Goal: Task Accomplishment & Management: Use online tool/utility

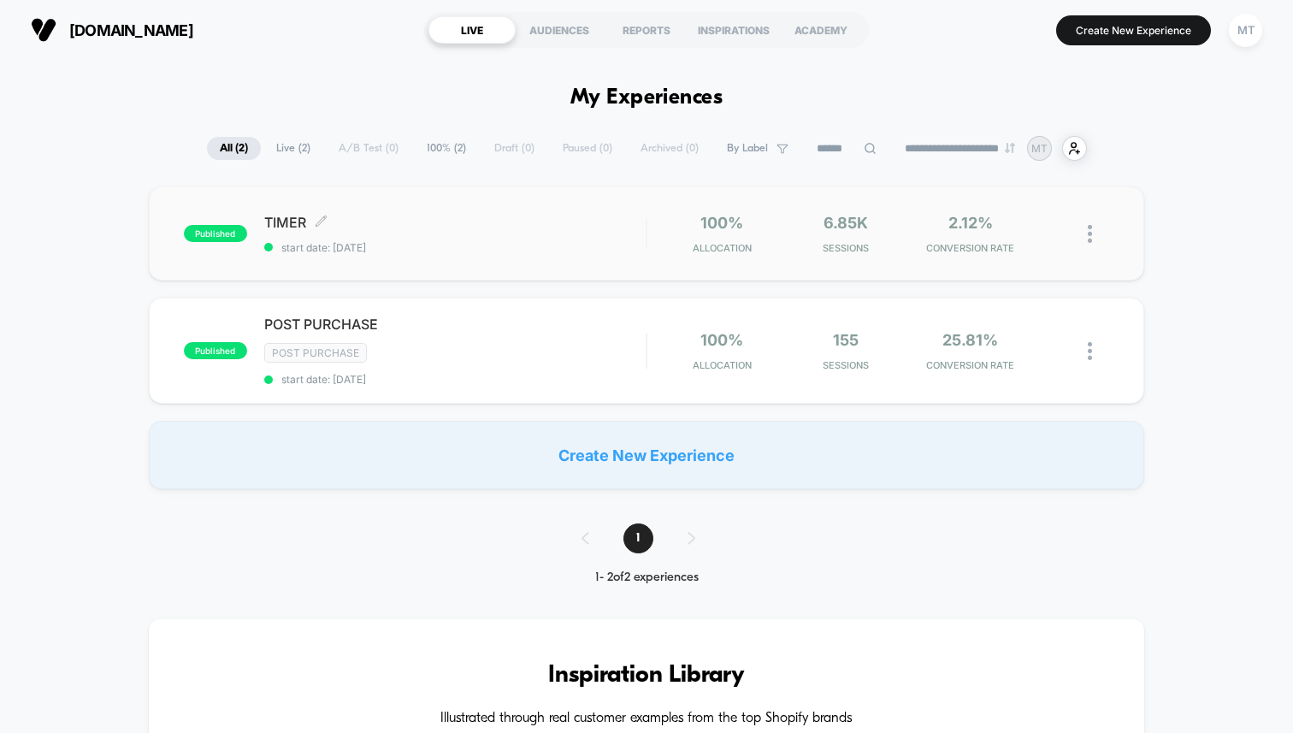
click at [471, 236] on div "TIMER Click to edit experience details Click to edit experience details start d…" at bounding box center [454, 234] width 381 height 40
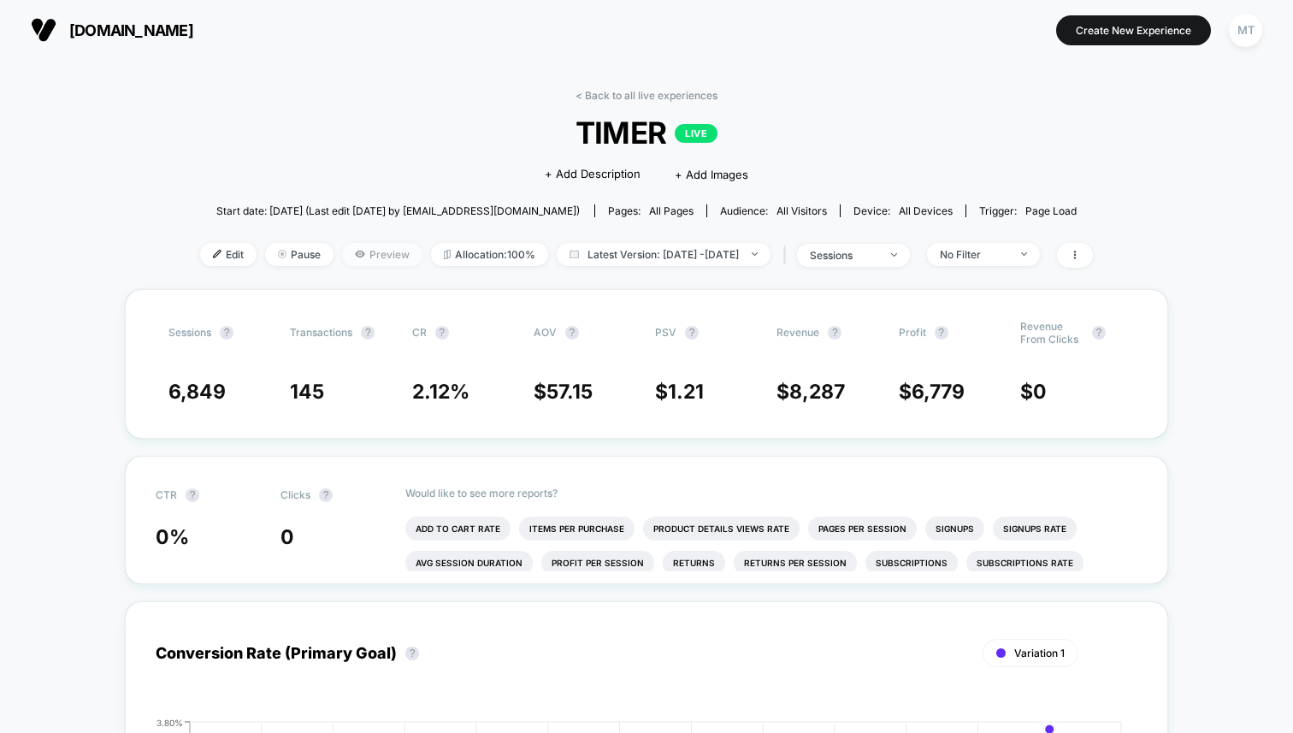
click at [371, 253] on span "Preview" at bounding box center [382, 254] width 80 height 23
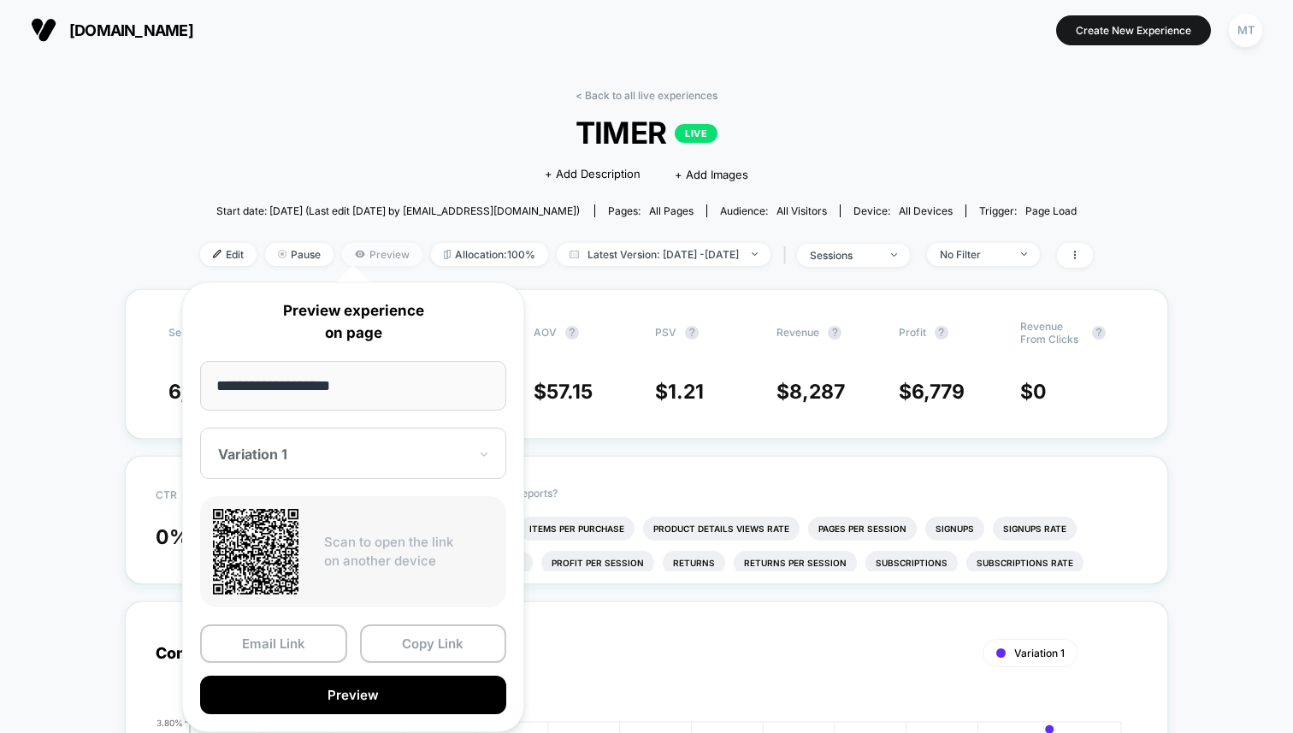
click at [366, 245] on span "Preview" at bounding box center [382, 254] width 80 height 23
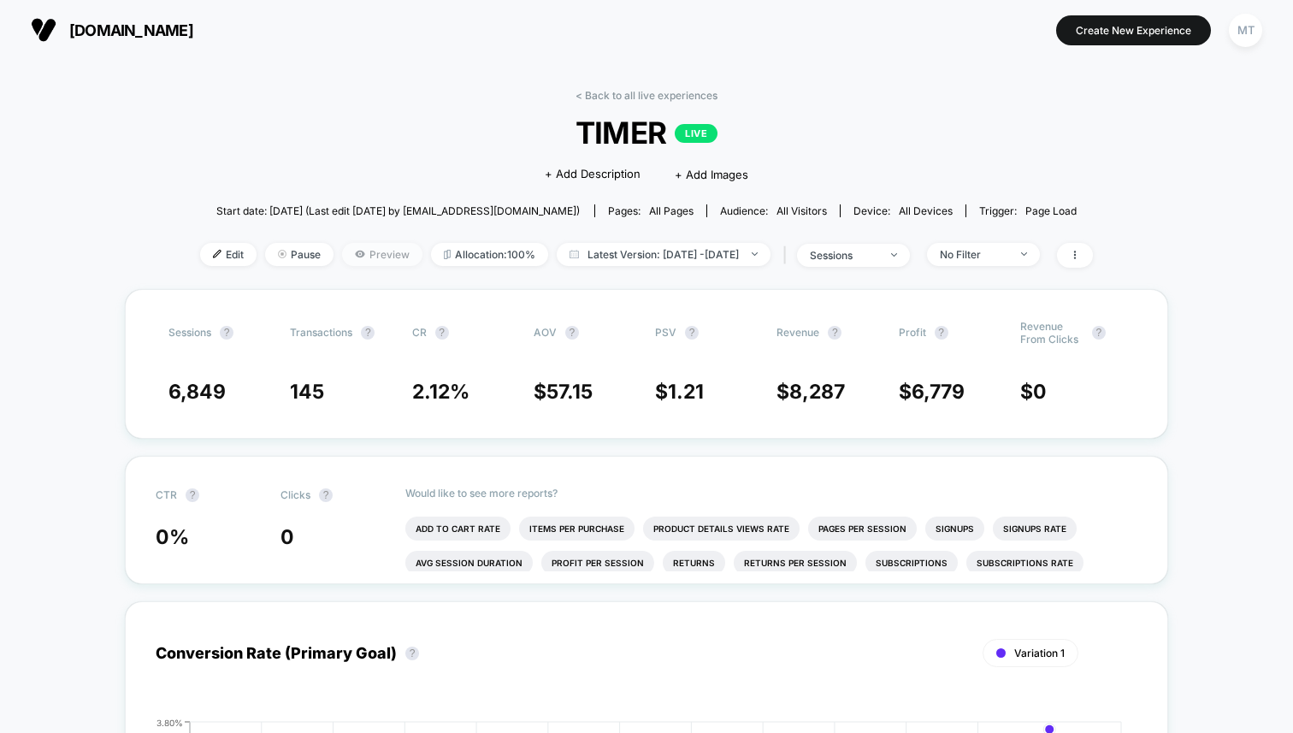
click at [366, 245] on span "Preview" at bounding box center [382, 254] width 80 height 23
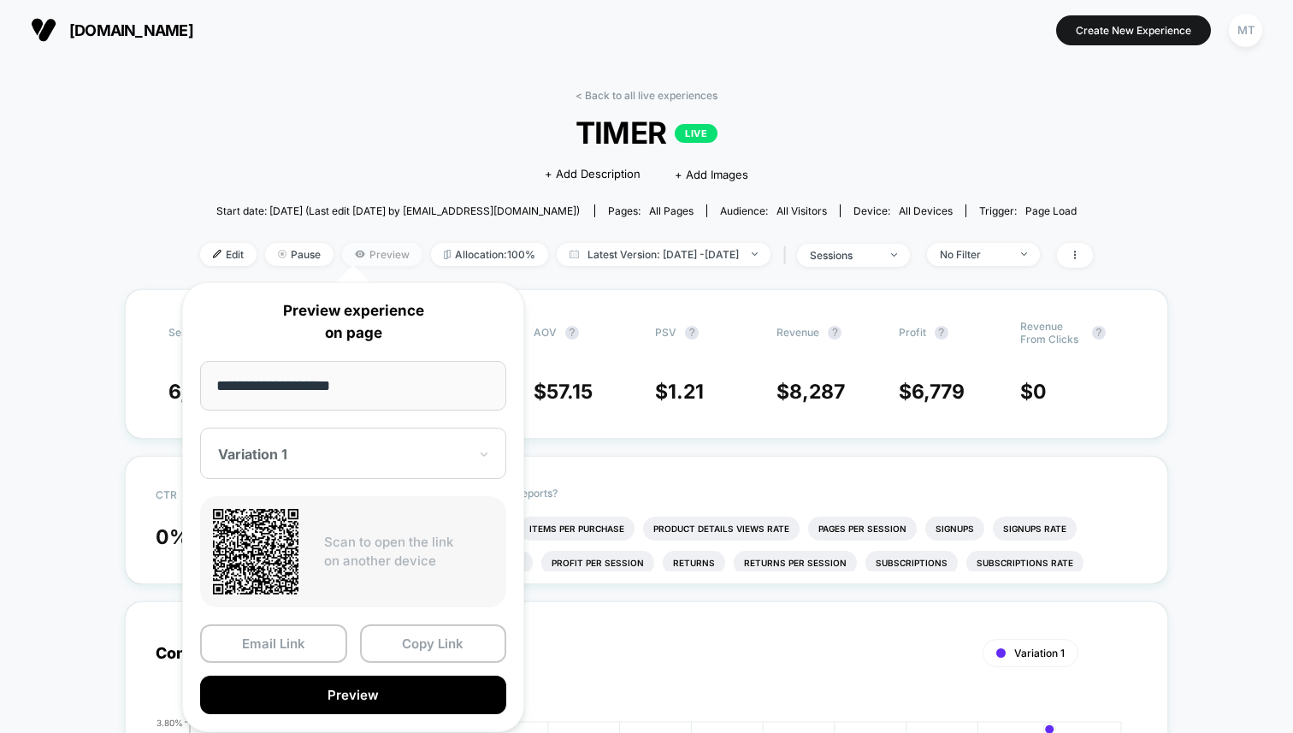
click at [366, 245] on span "Preview" at bounding box center [382, 254] width 80 height 23
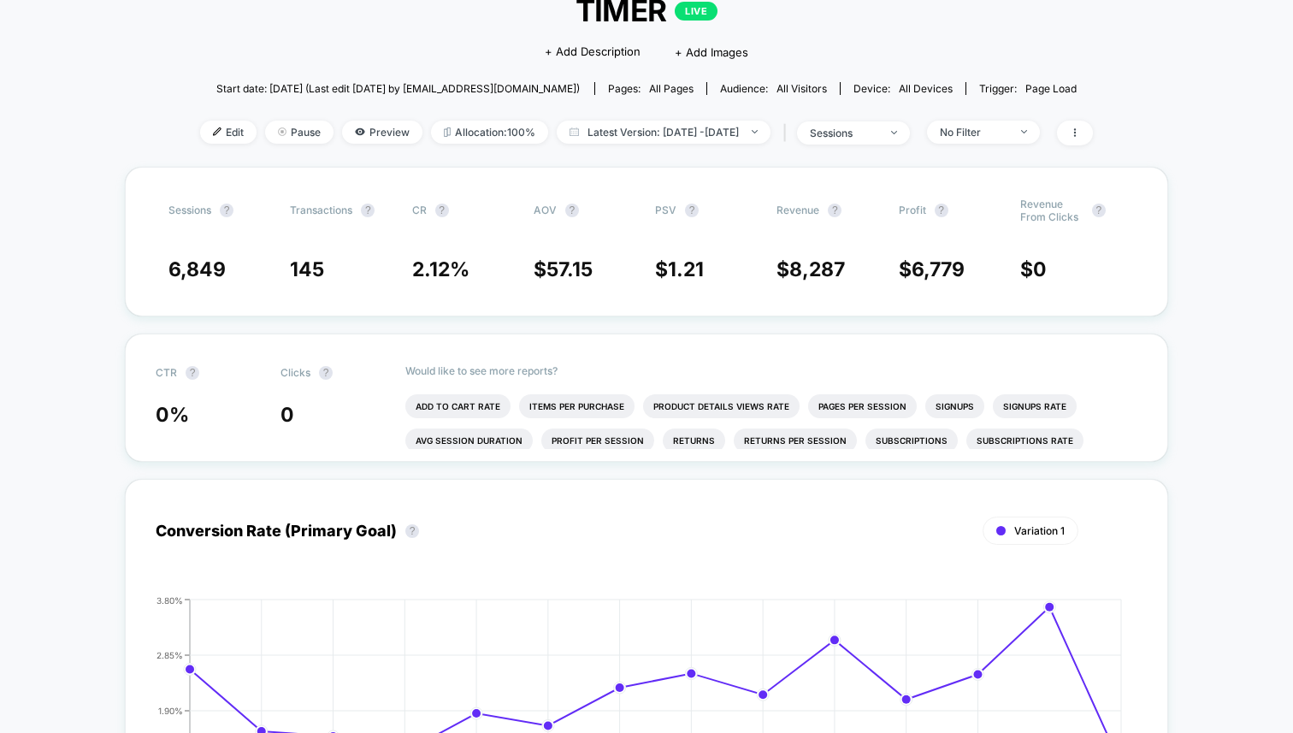
scroll to position [69, 0]
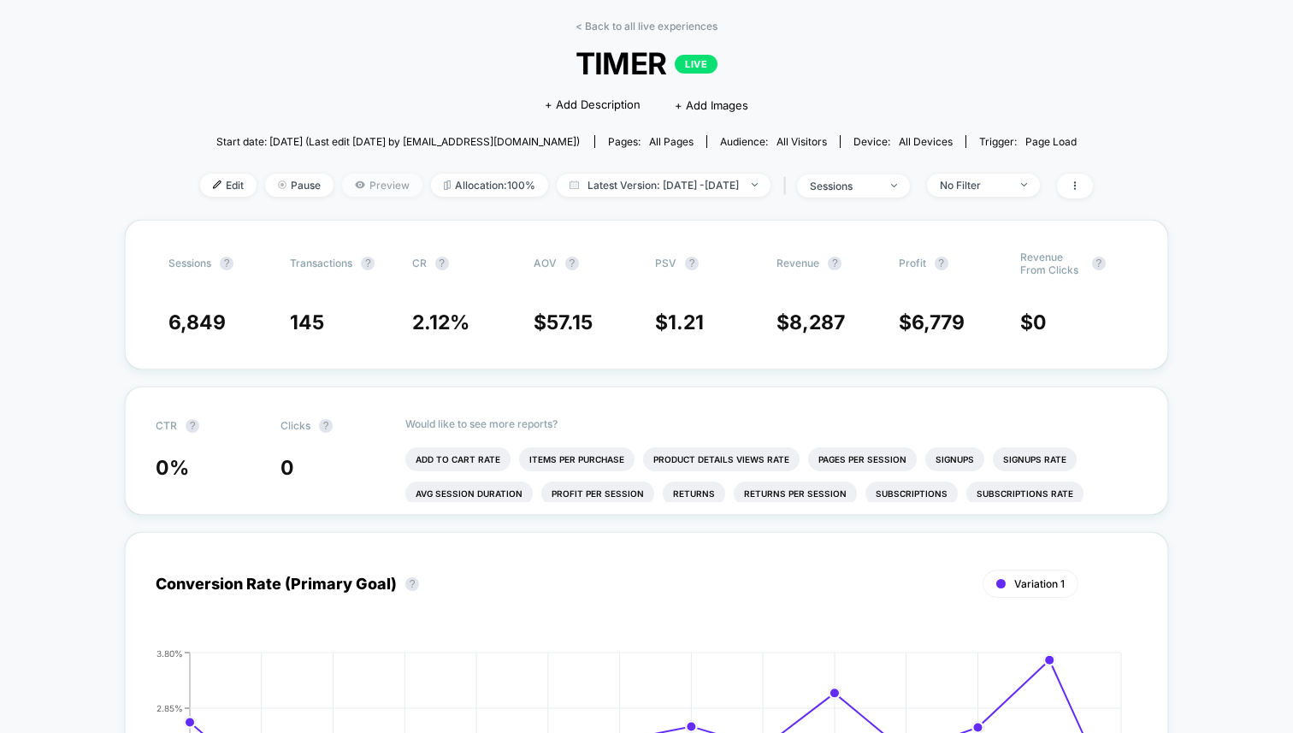
click at [342, 180] on span "Preview" at bounding box center [382, 185] width 80 height 23
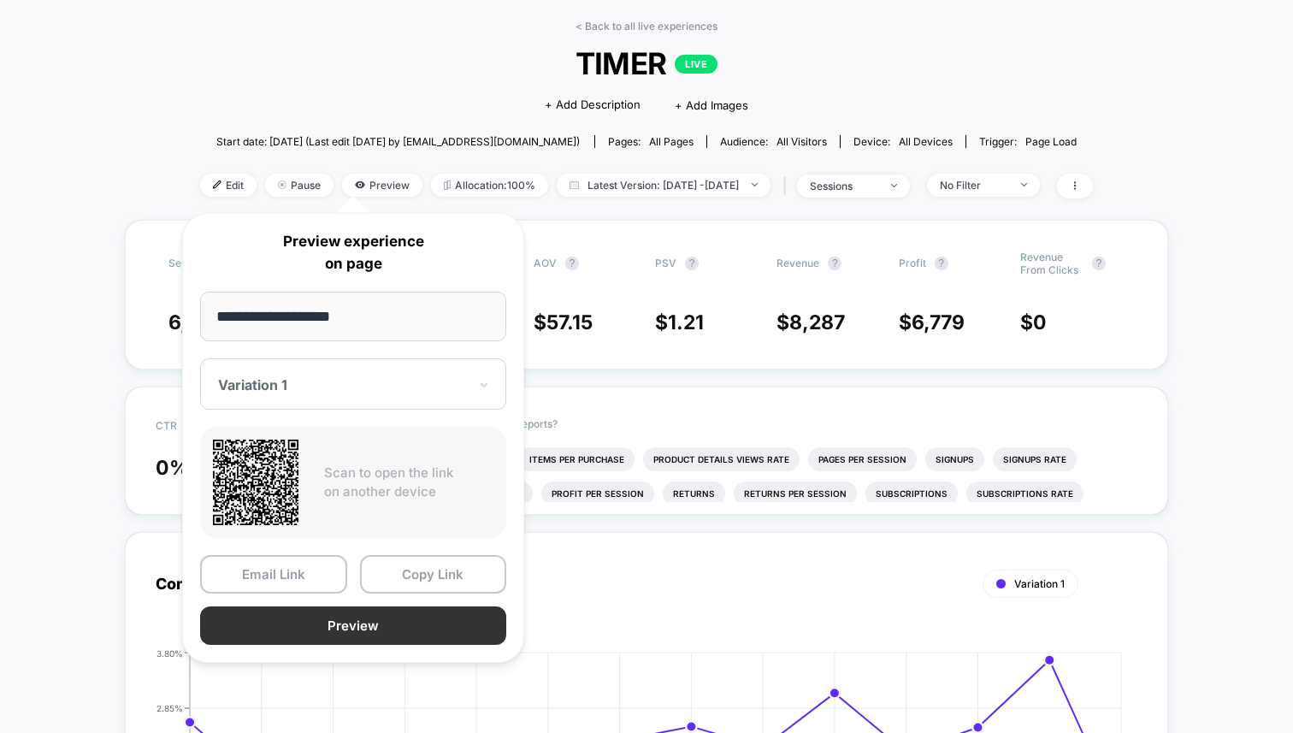
click at [363, 606] on button "Preview" at bounding box center [353, 625] width 306 height 38
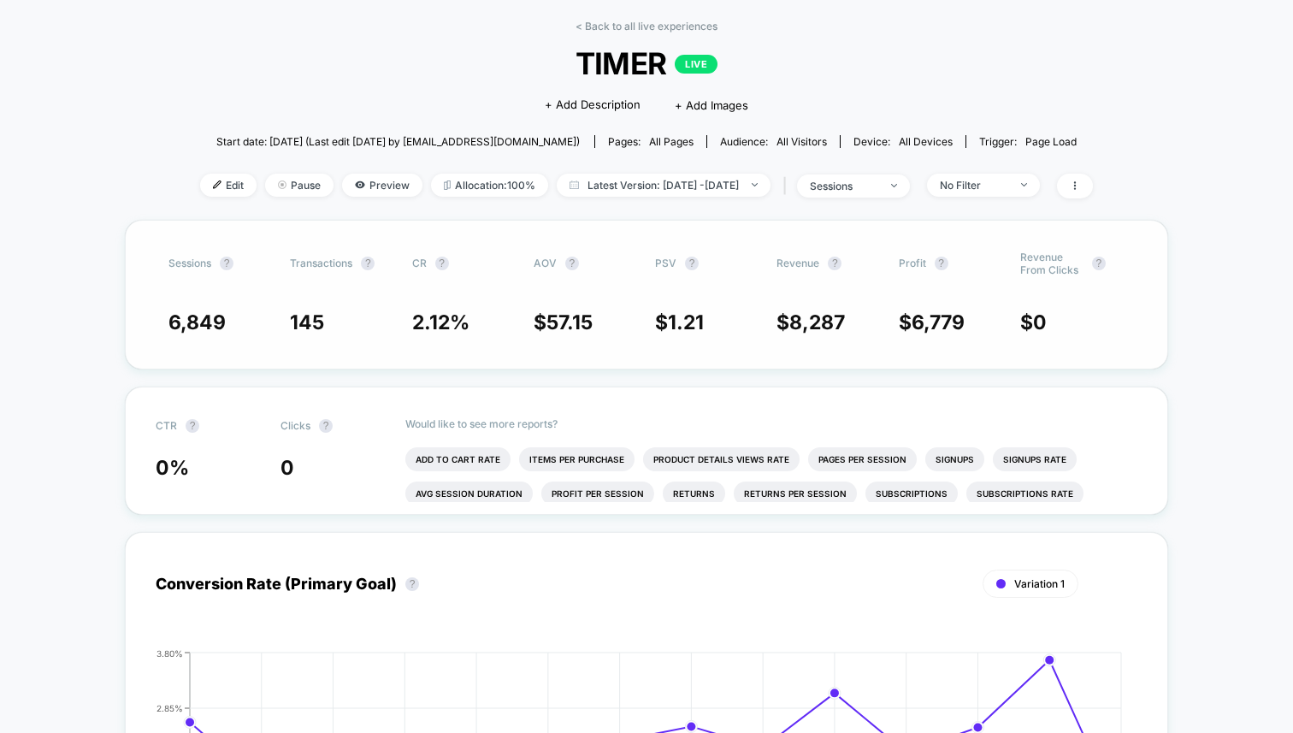
scroll to position [77, 0]
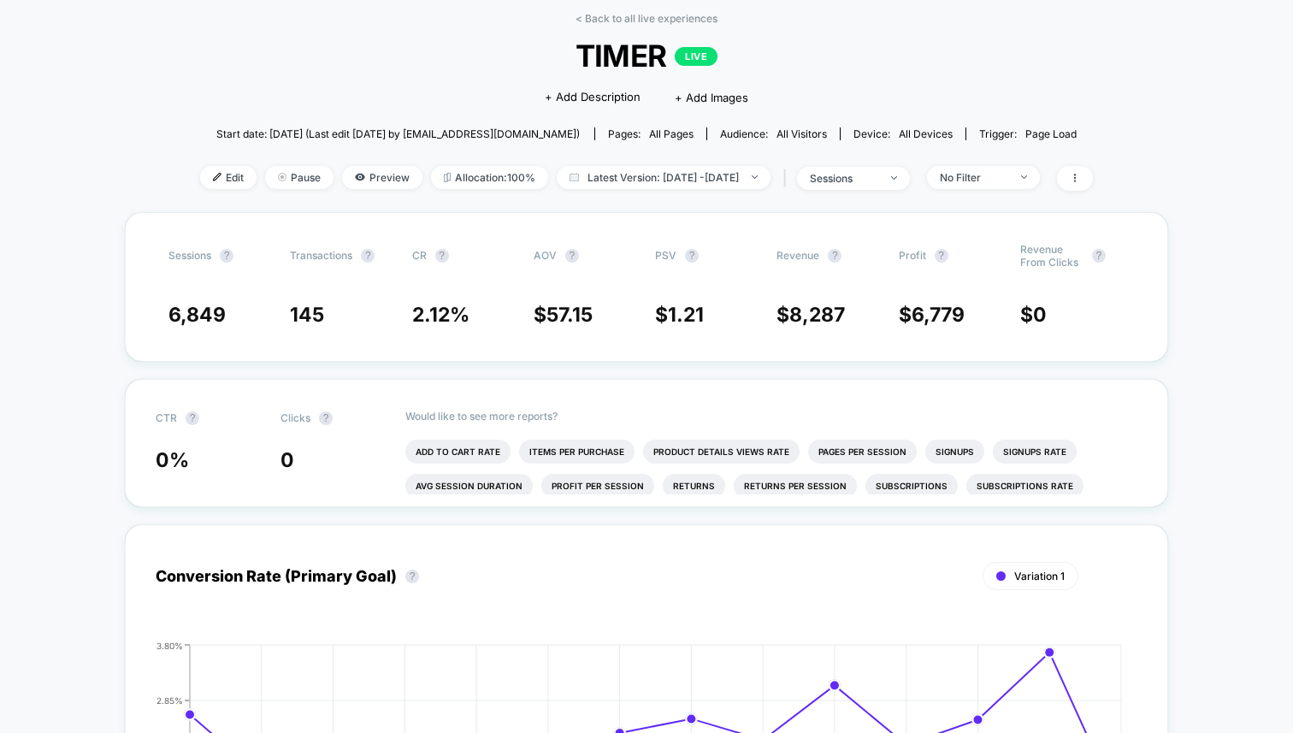
click at [213, 164] on div "< Back to all live experiences TIMER LIVE Click to edit experience details + Ad…" at bounding box center [646, 112] width 893 height 200
click at [209, 172] on span "Edit" at bounding box center [228, 177] width 56 height 23
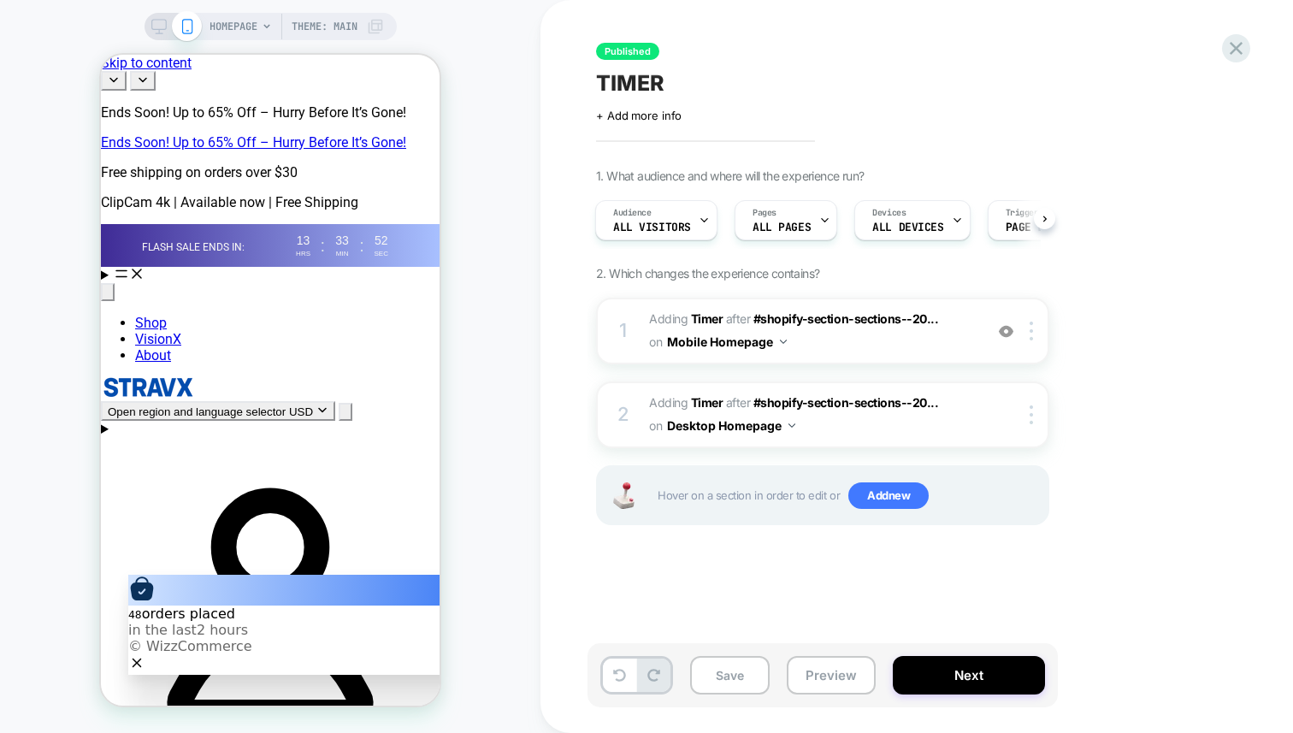
click at [246, 29] on span "HOMEPAGE" at bounding box center [234, 26] width 48 height 27
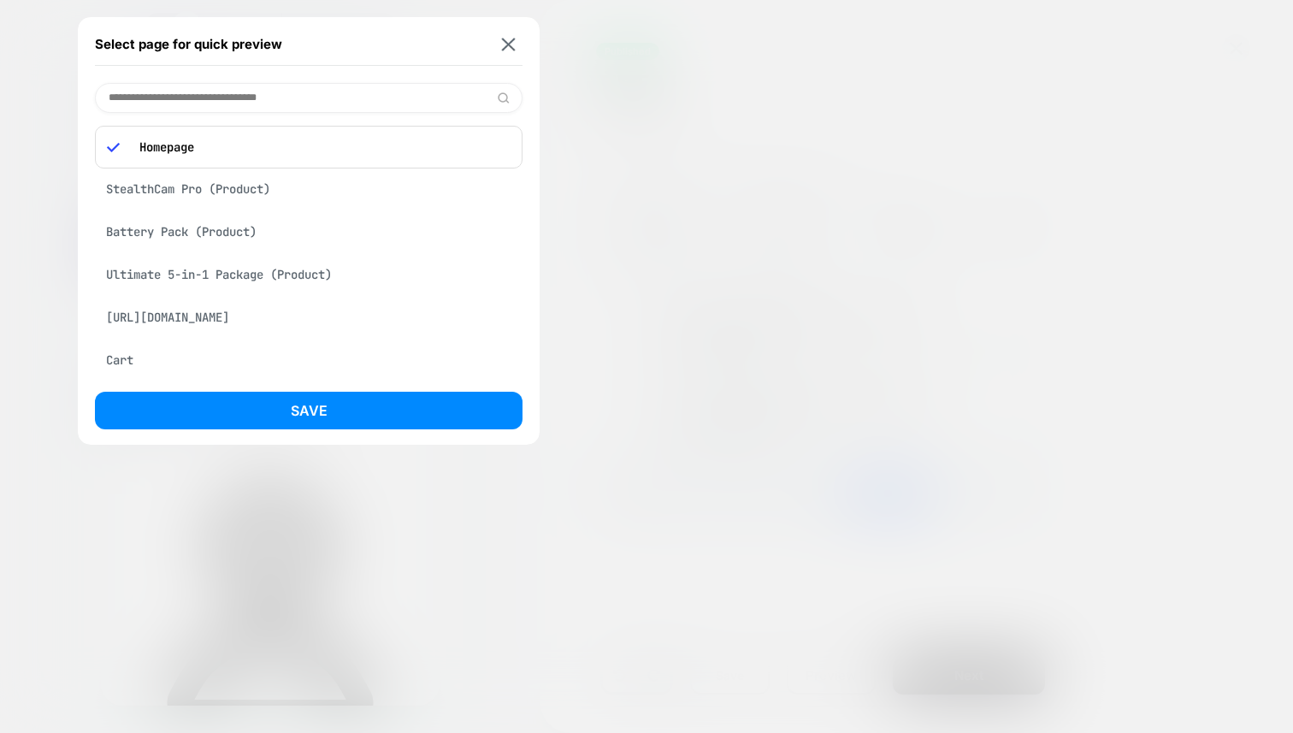
click at [274, 195] on div "StealthCam Pro (Product)" at bounding box center [309, 189] width 428 height 32
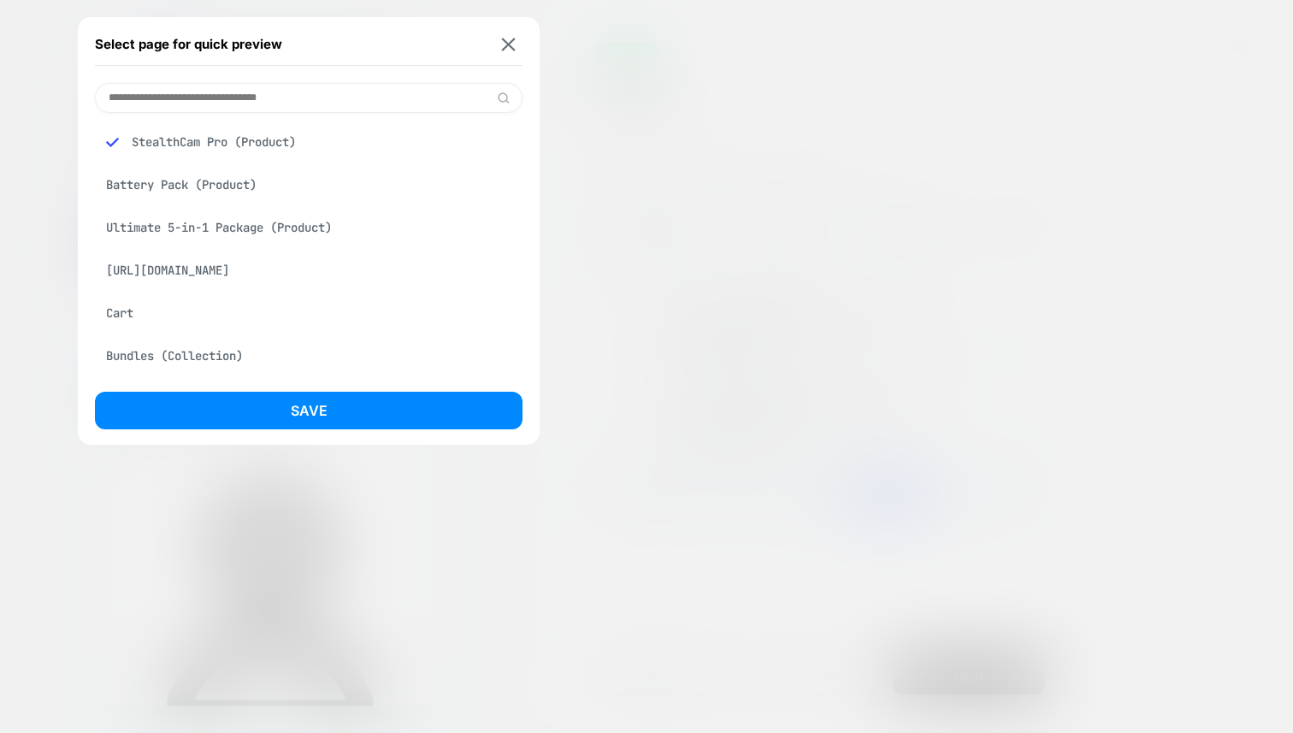
click at [251, 380] on div "Select page for quick preview StealthCam Pro (Product) Battery Pack (Product) U…" at bounding box center [309, 231] width 462 height 428
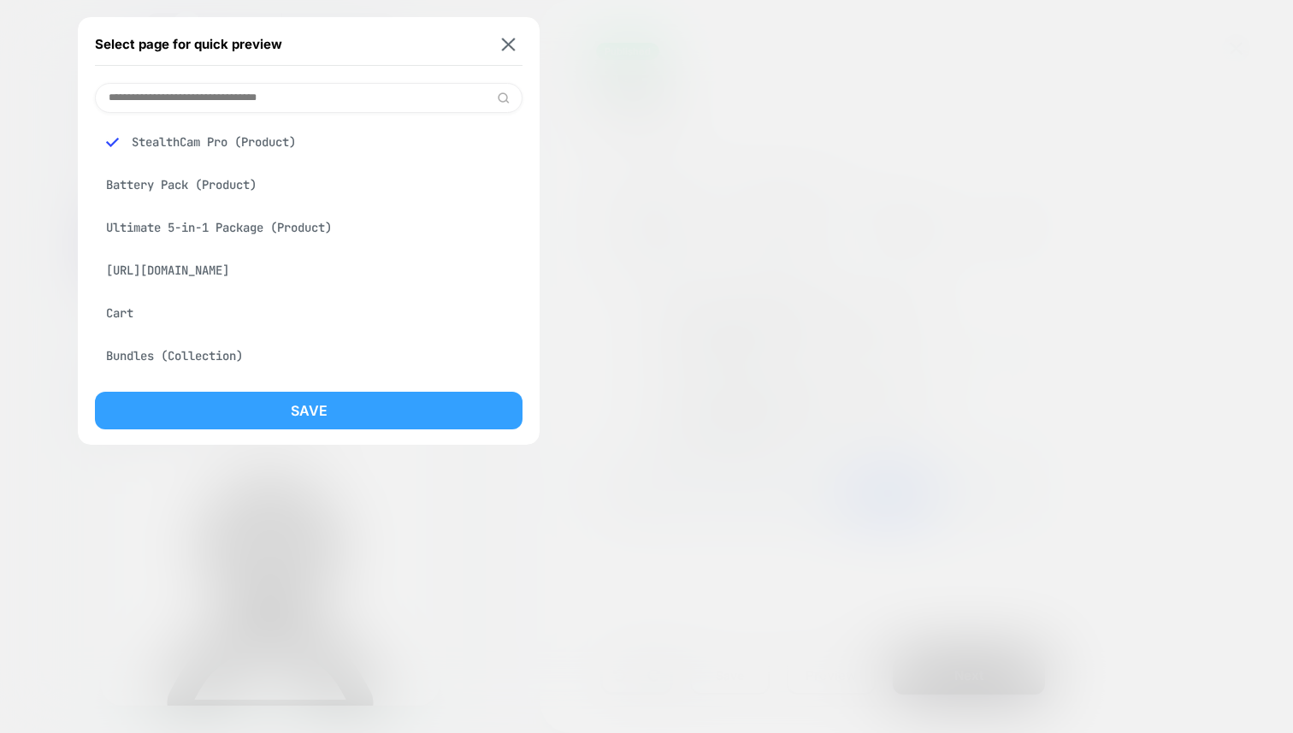
click at [250, 391] on div "Select page for quick preview StealthCam Pro (Product) Battery Pack (Product) U…" at bounding box center [309, 231] width 462 height 428
click at [246, 398] on button "Save" at bounding box center [309, 411] width 428 height 38
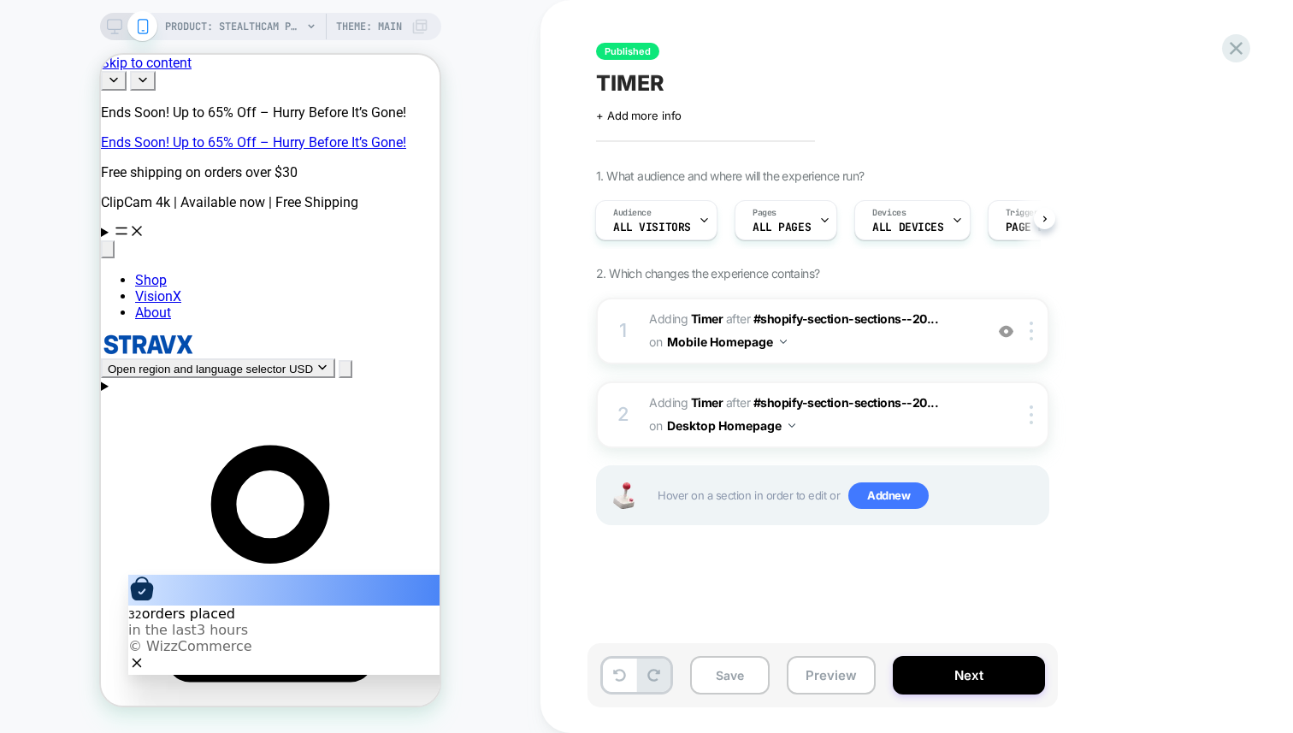
scroll to position [0, 2]
click at [730, 343] on button "Mobile Homepage" at bounding box center [727, 341] width 120 height 25
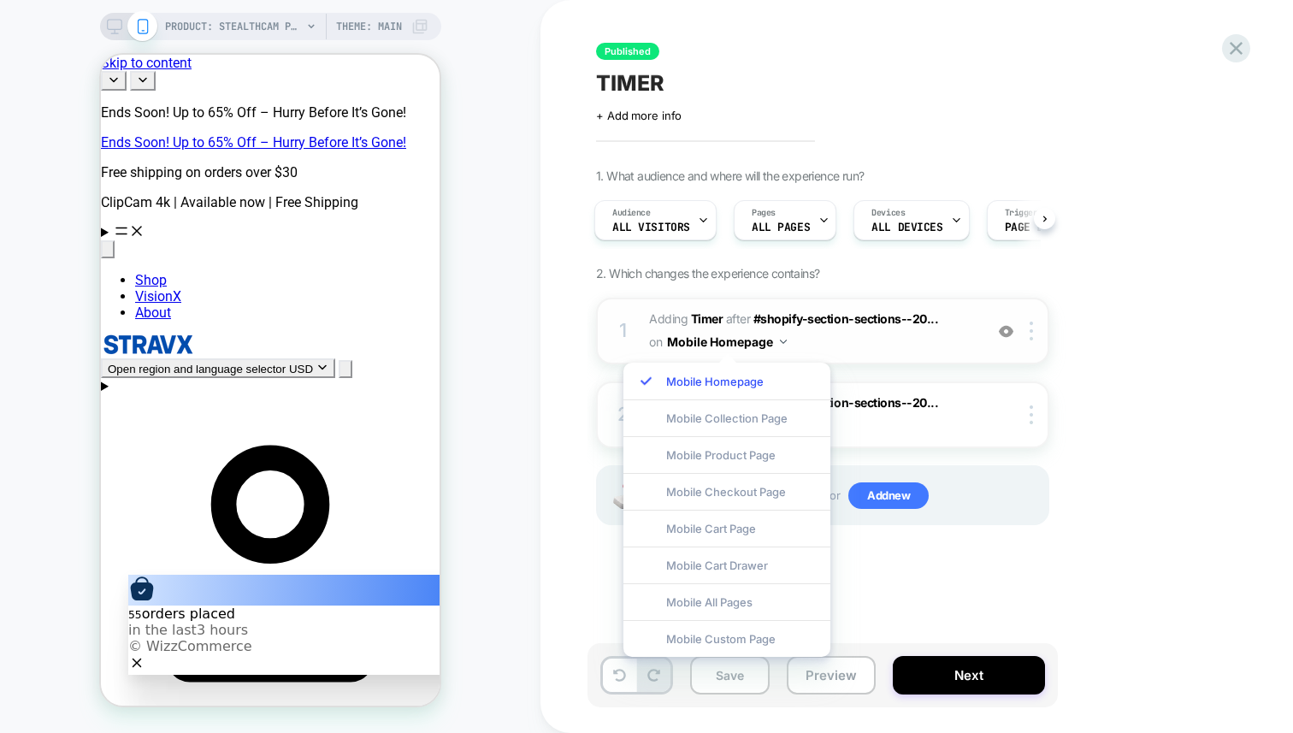
click at [730, 342] on button "Mobile Homepage" at bounding box center [727, 341] width 120 height 25
click at [730, 346] on button "Mobile Homepage" at bounding box center [727, 341] width 120 height 25
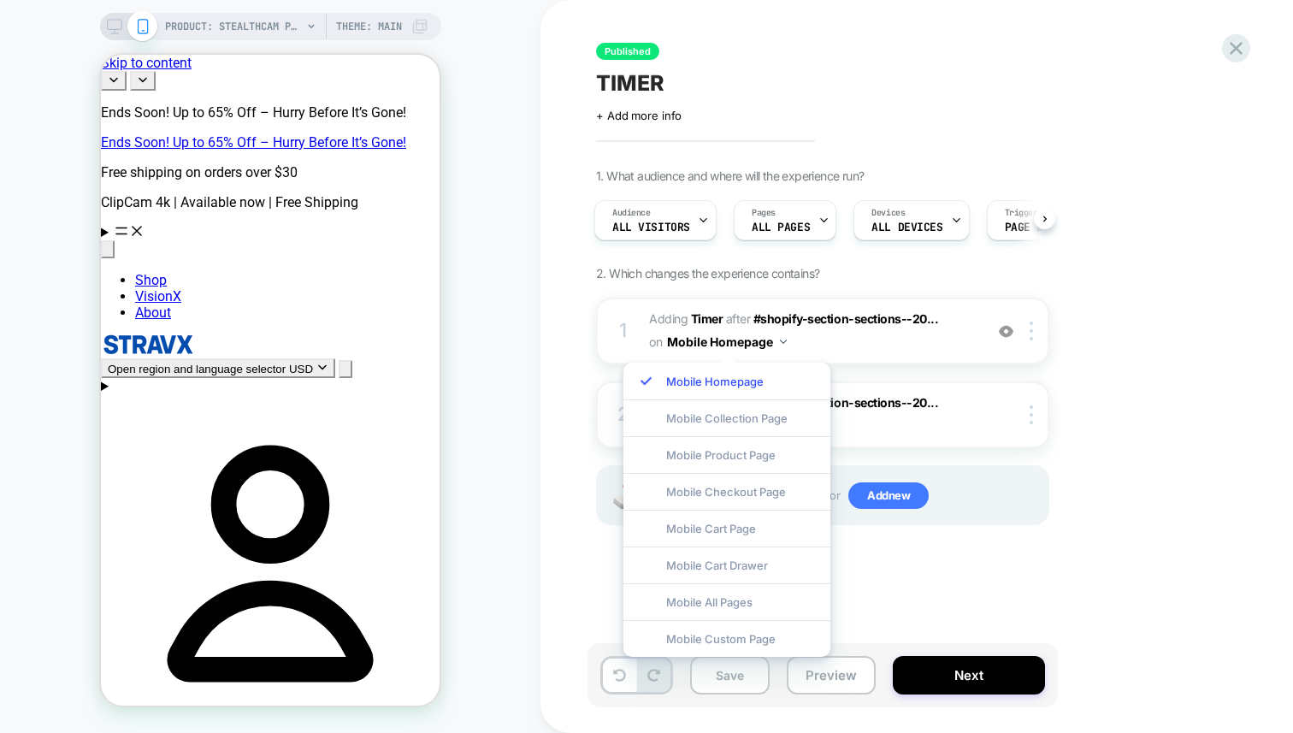
click at [1107, 351] on div "1. What audience and where will the experience run? Audience All Visitors Pages…" at bounding box center [908, 367] width 624 height 399
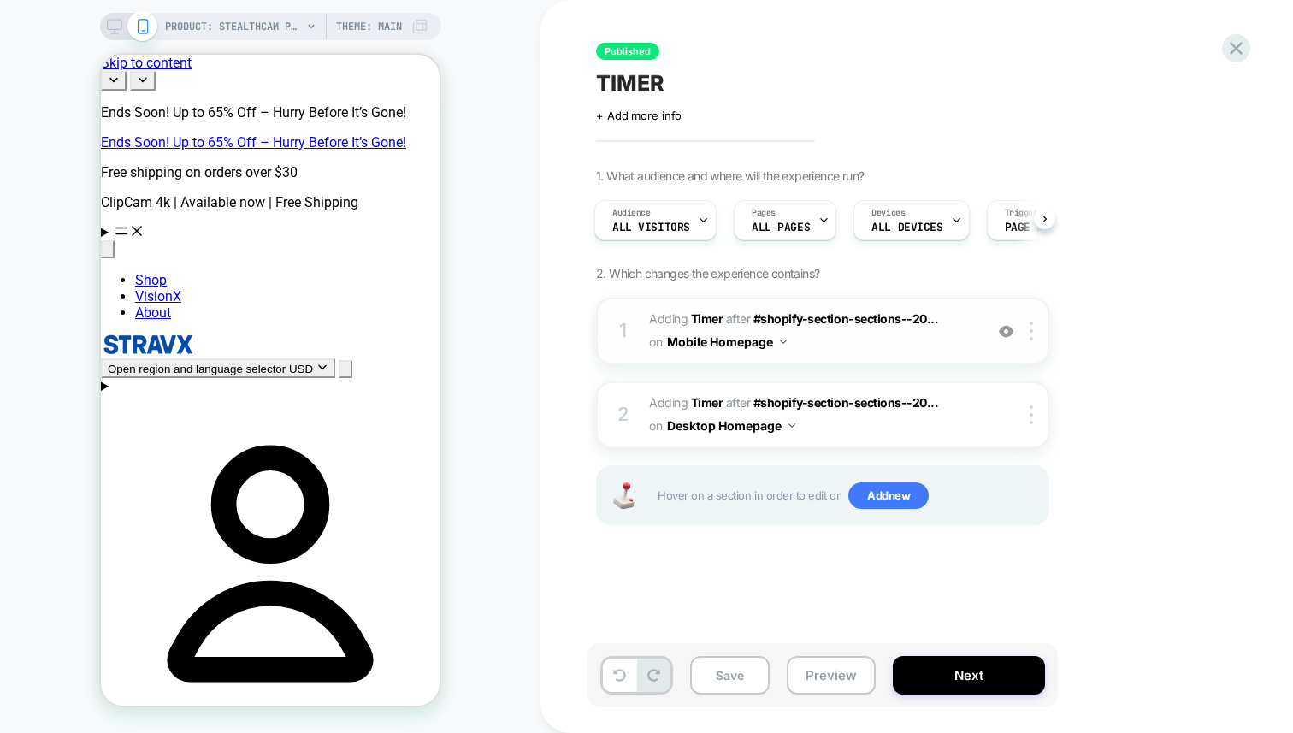
click at [734, 347] on button "Mobile Homepage" at bounding box center [727, 341] width 120 height 25
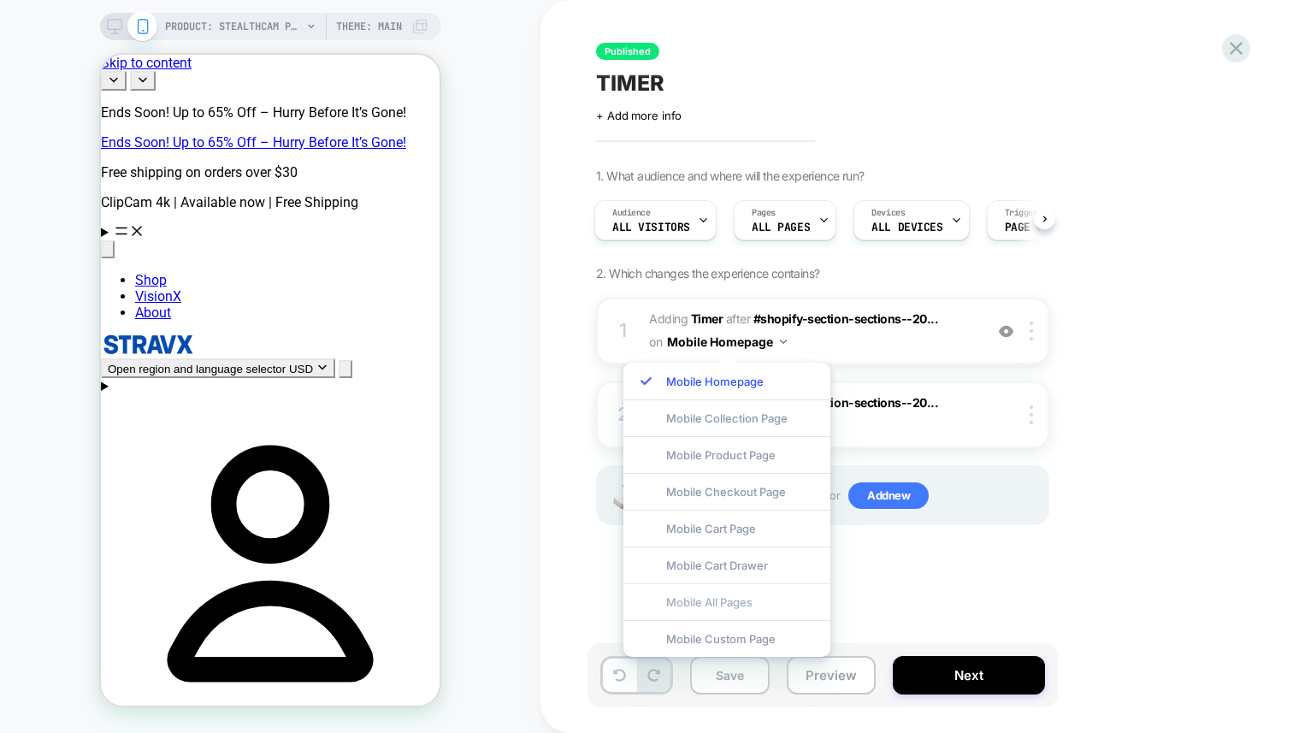
click at [698, 606] on div "Mobile All Pages" at bounding box center [726, 601] width 207 height 37
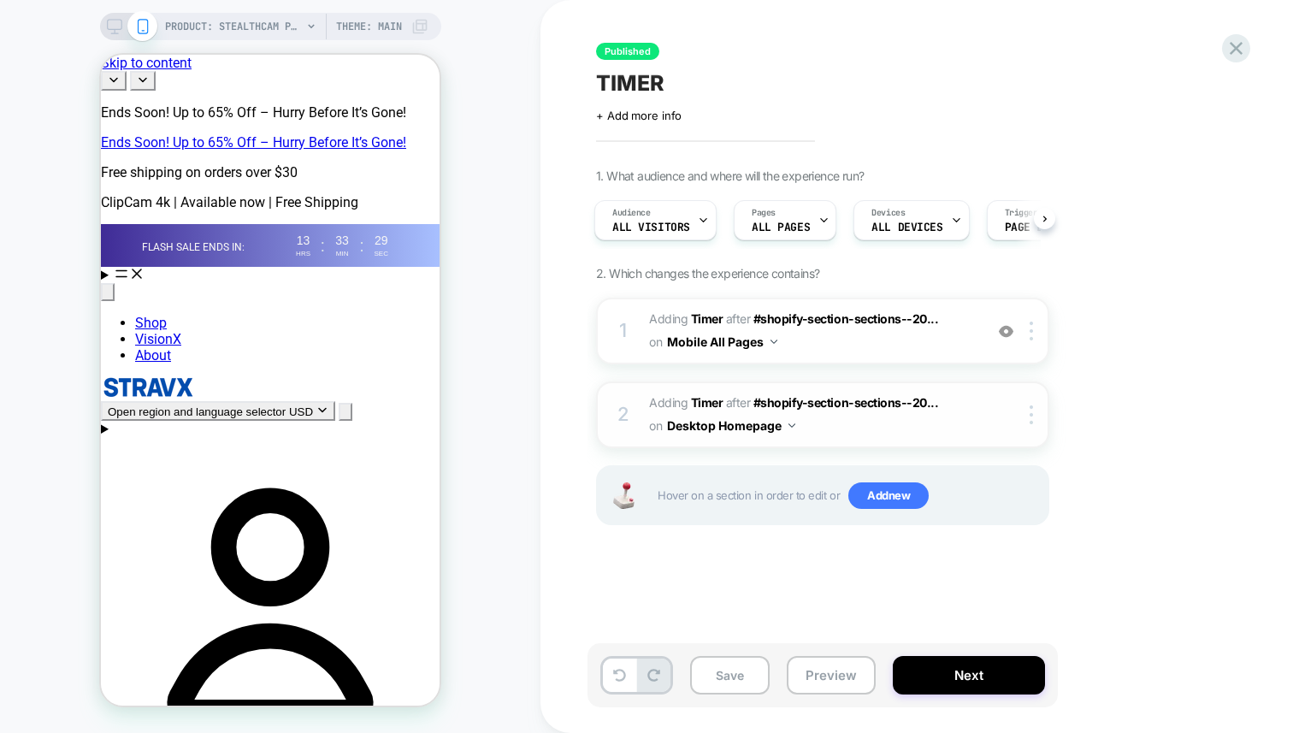
click at [767, 435] on button "Desktop Homepage" at bounding box center [731, 425] width 128 height 25
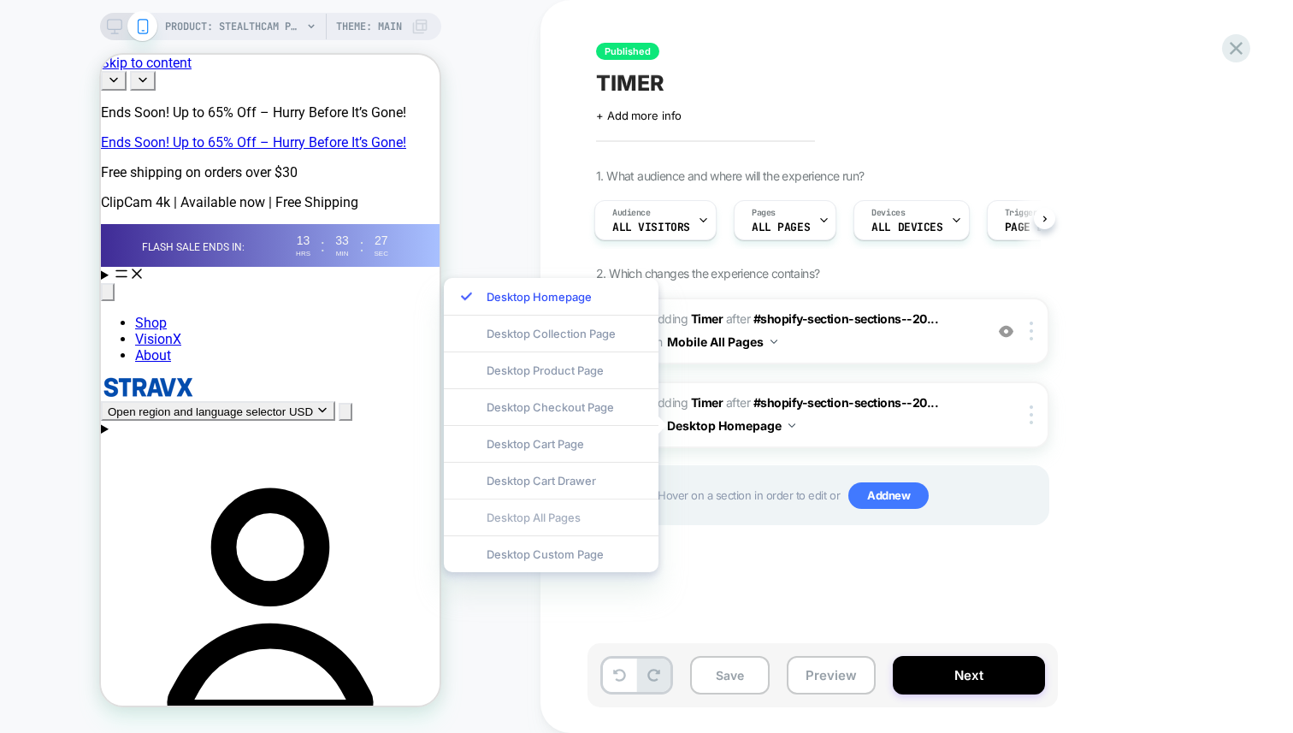
click at [553, 527] on div "Desktop All Pages" at bounding box center [551, 517] width 215 height 37
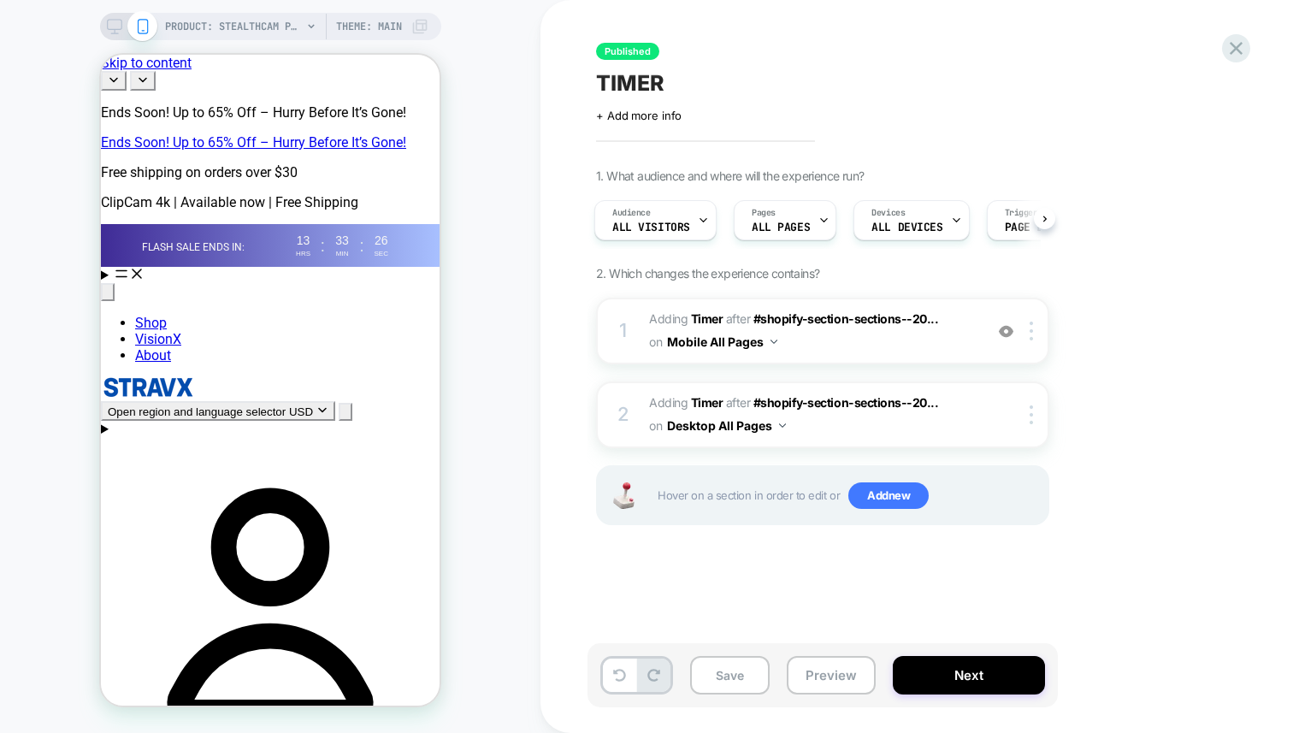
click at [795, 591] on div "Published TIMER Click to edit experience details + Add more info 1. What audien…" at bounding box center [907, 366] width 641 height 699
click at [949, 689] on button "Next" at bounding box center [969, 675] width 152 height 38
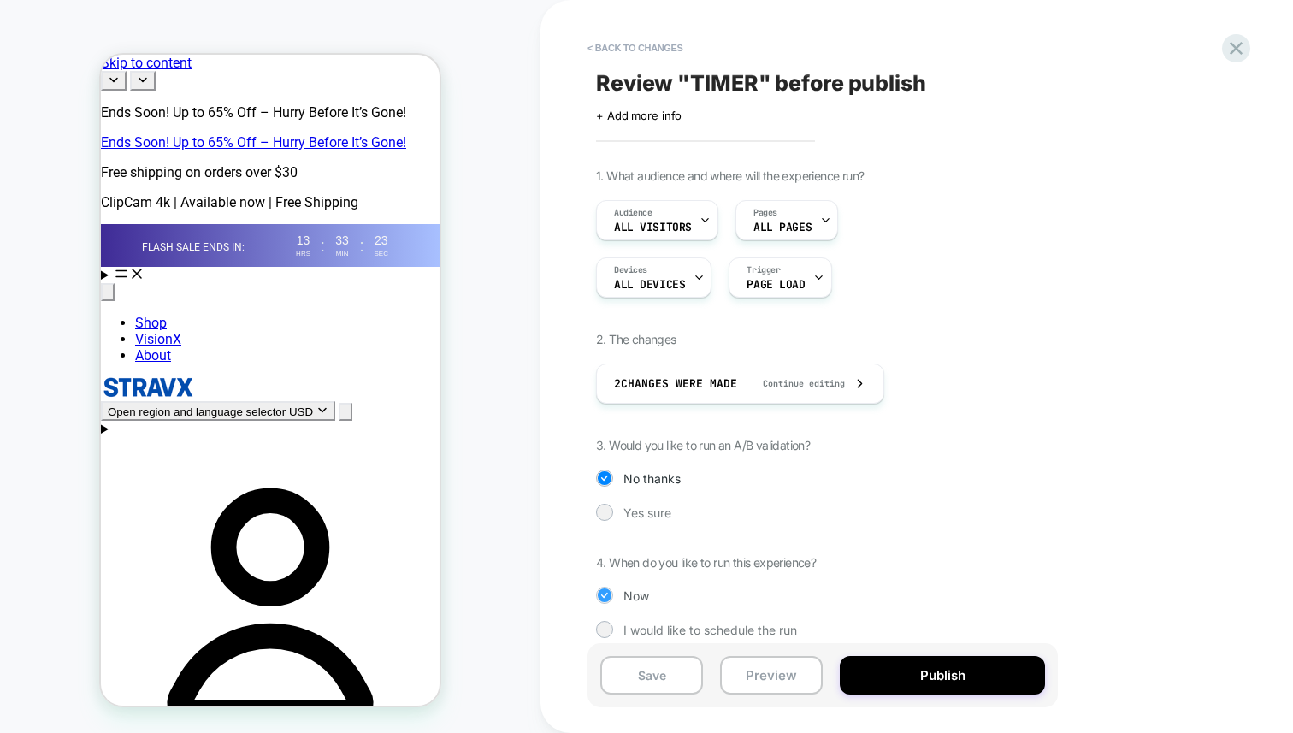
scroll to position [15, 0]
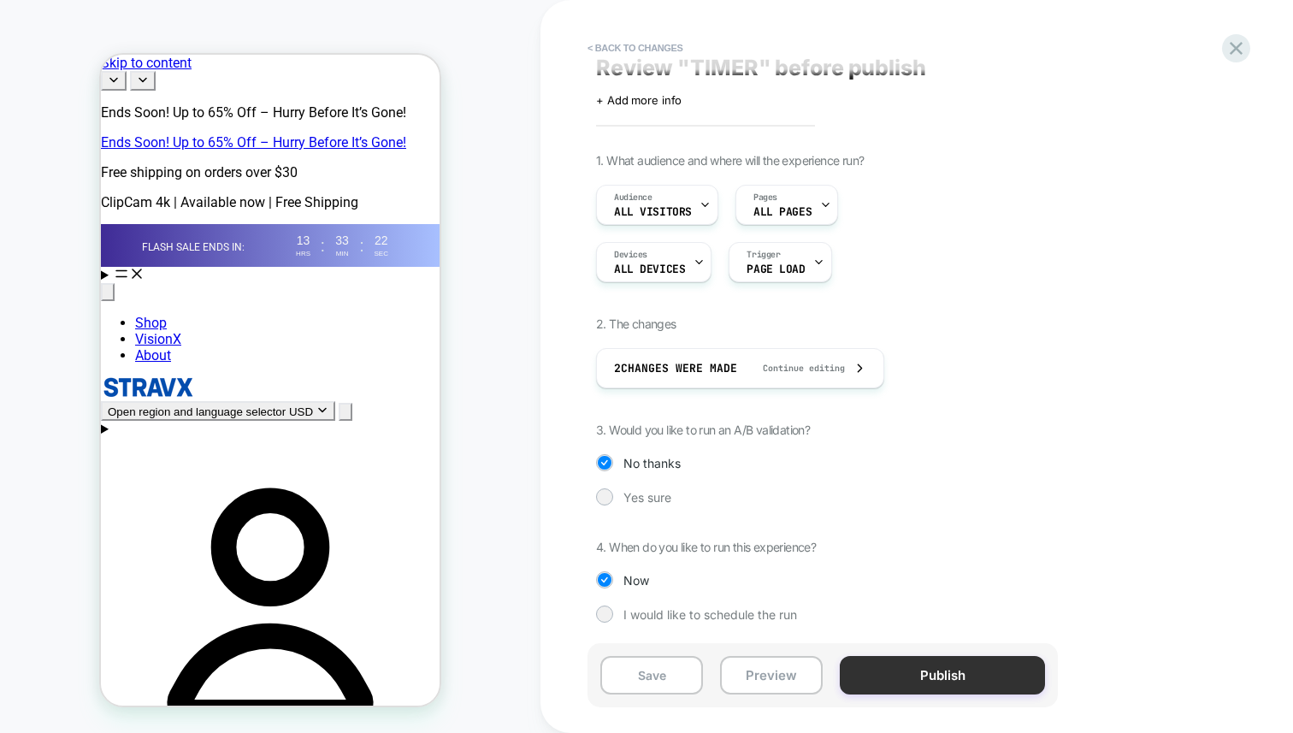
click at [875, 671] on button "Publish" at bounding box center [942, 675] width 205 height 38
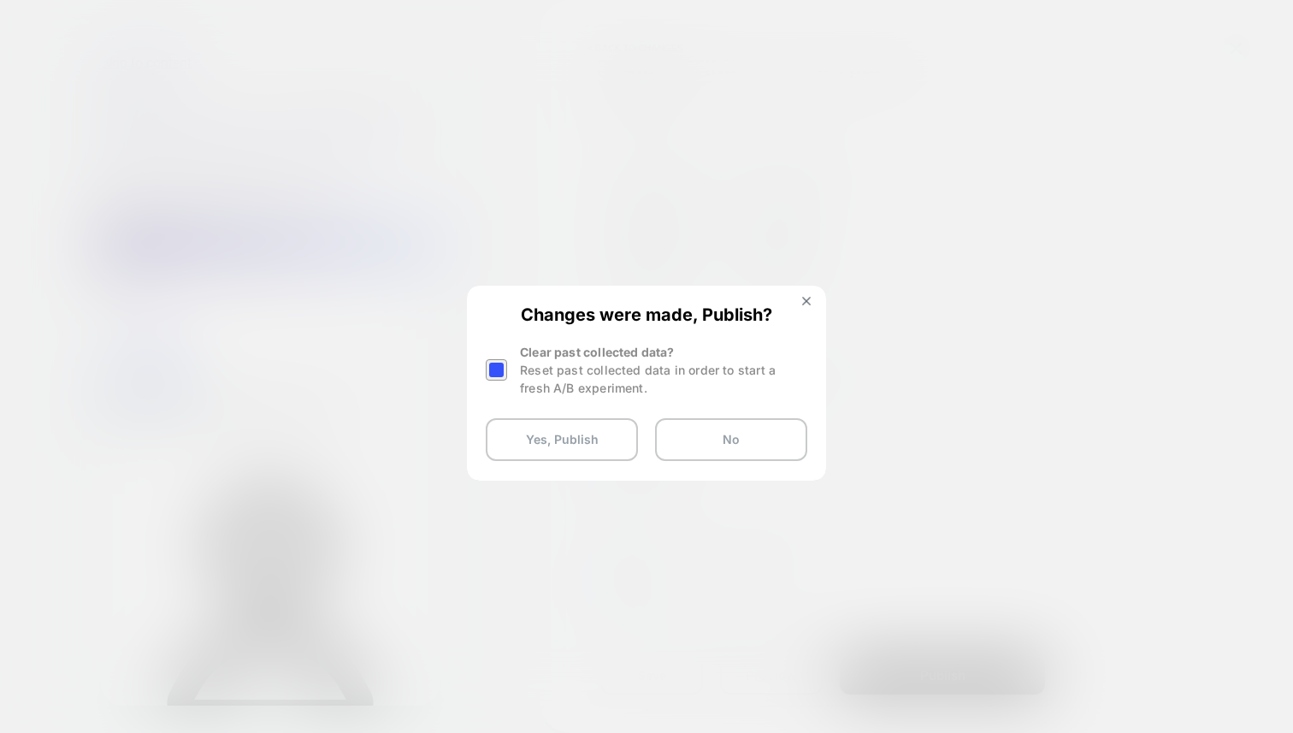
click at [520, 371] on div "Reset past collected data in order to start a fresh A/B experiment." at bounding box center [663, 379] width 287 height 36
click at [500, 371] on div at bounding box center [496, 369] width 21 height 21
click at [503, 423] on button "Yes, Publish" at bounding box center [562, 439] width 152 height 43
